Goal: Entertainment & Leisure: Consume media (video, audio)

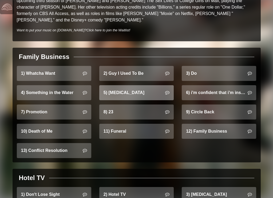
scroll to position [347, 0]
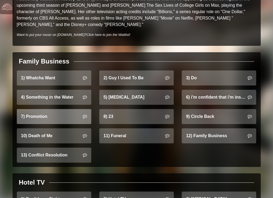
click at [70, 109] on link "7) Promotion" at bounding box center [54, 116] width 75 height 15
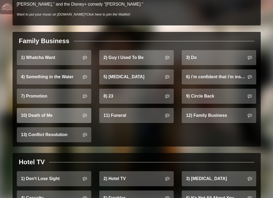
scroll to position [401, 0]
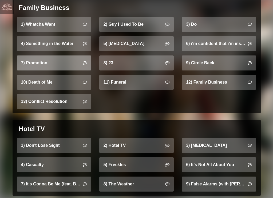
drag, startPoint x: 57, startPoint y: 44, endPoint x: 67, endPoint y: 45, distance: 10.2
click at [57, 55] on link "7) Promotion" at bounding box center [54, 62] width 75 height 15
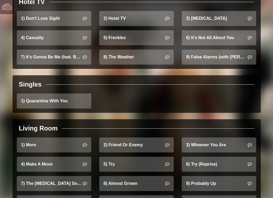
scroll to position [558, 0]
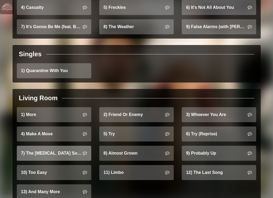
click at [64, 145] on link "7) The [MEDICAL_DATA] Song" at bounding box center [54, 152] width 75 height 15
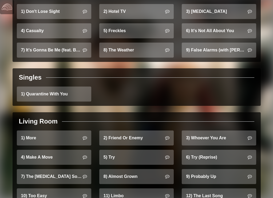
scroll to position [558, 0]
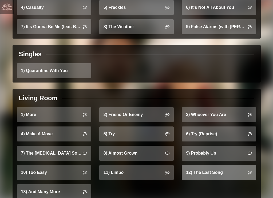
click at [212, 165] on link "12) The Last Song" at bounding box center [219, 172] width 75 height 15
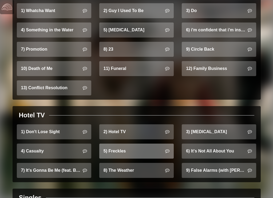
scroll to position [424, 0]
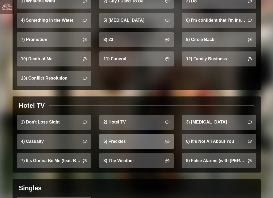
click at [150, 134] on link "5) Freckles" at bounding box center [136, 141] width 75 height 15
